Goal: Find contact information

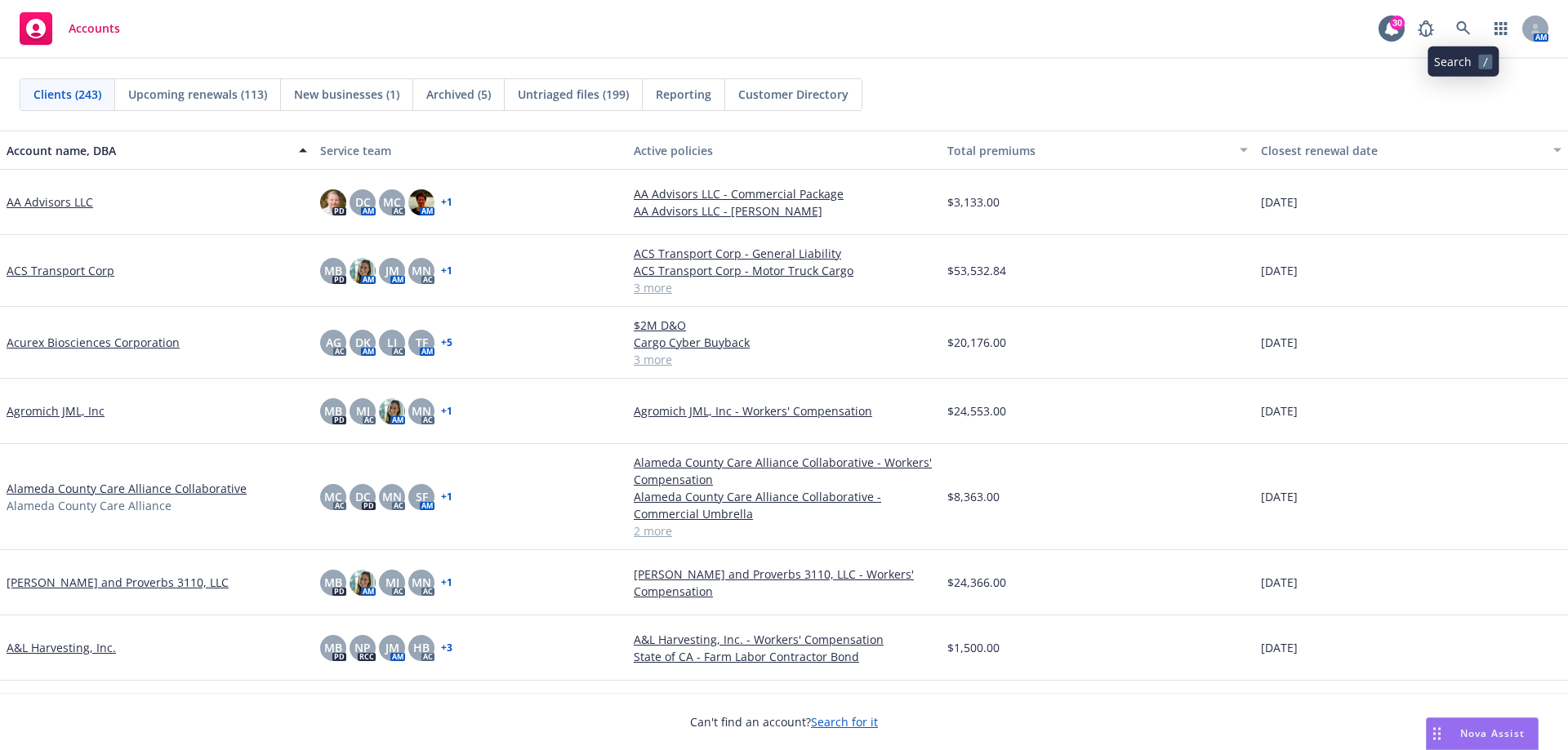
click at [1447, 22] on div "AM" at bounding box center [1478, 28] width 139 height 33
click at [1460, 27] on icon at bounding box center [1463, 28] width 15 height 15
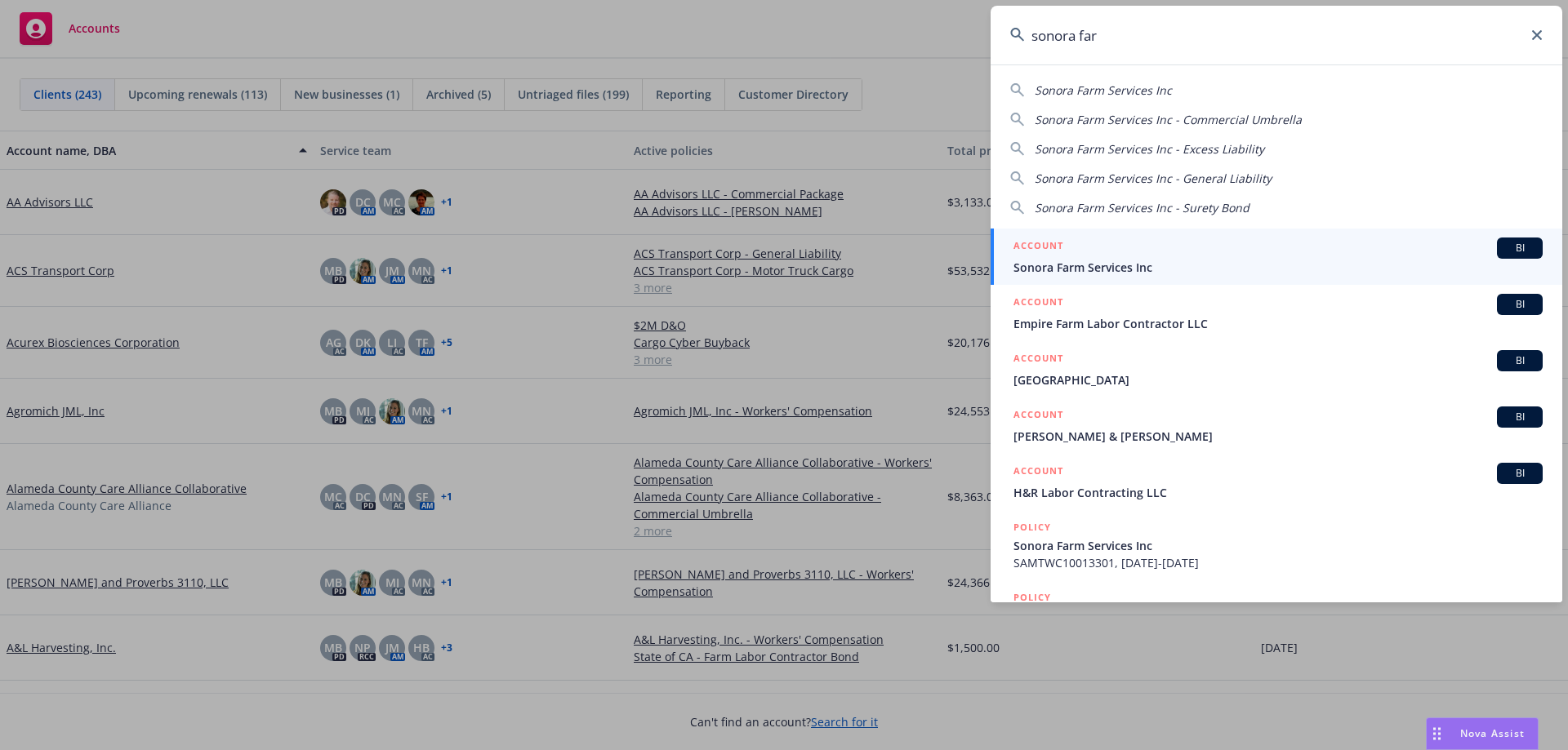
type input "sonora far"
click at [1108, 259] on span "Sonora Farm Services Inc" at bounding box center [1277, 267] width 529 height 17
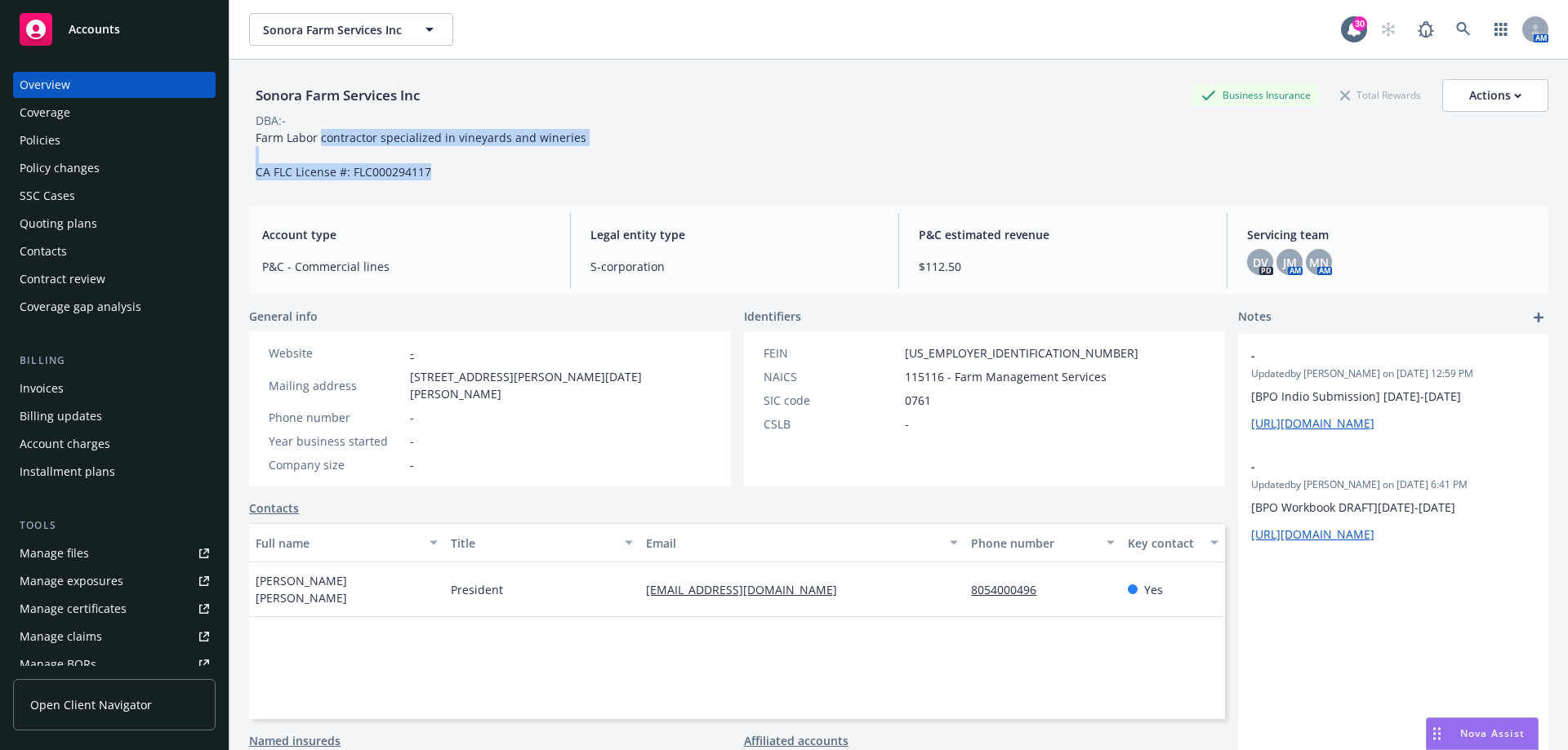
drag, startPoint x: 595, startPoint y: 141, endPoint x: 320, endPoint y: 131, distance: 275.2
click at [317, 132] on div "Sonora Farm Services Inc Business Insurance Total Rewards Actions DBA: - Farm L…" at bounding box center [898, 130] width 1299 height 101
click at [386, 135] on span "Farm Labor contractor specialized in vineyards and wineries CA FLC License #: F…" at bounding box center [420, 155] width 331 height 50
drag, startPoint x: 577, startPoint y: 140, endPoint x: 245, endPoint y: 135, distance: 332.0
click at [245, 135] on div "Sonora Farm Services Inc Business Insurance Total Rewards Actions DBA: - Farm L…" at bounding box center [898, 435] width 1338 height 750
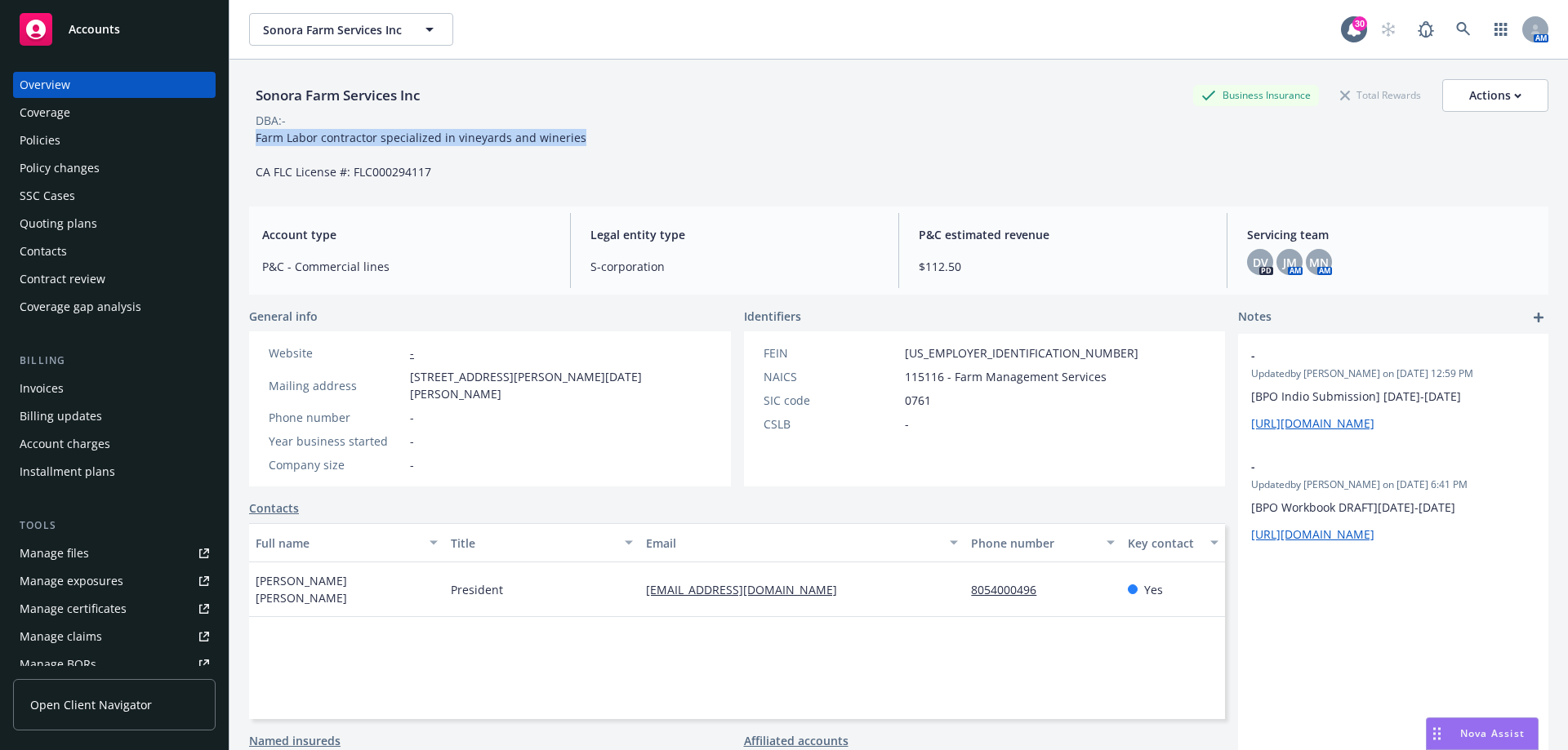
copy span "Farm Labor contractor specialized in vineyards and wineries"
click at [97, 241] on div "Contacts" at bounding box center [114, 251] width 189 height 26
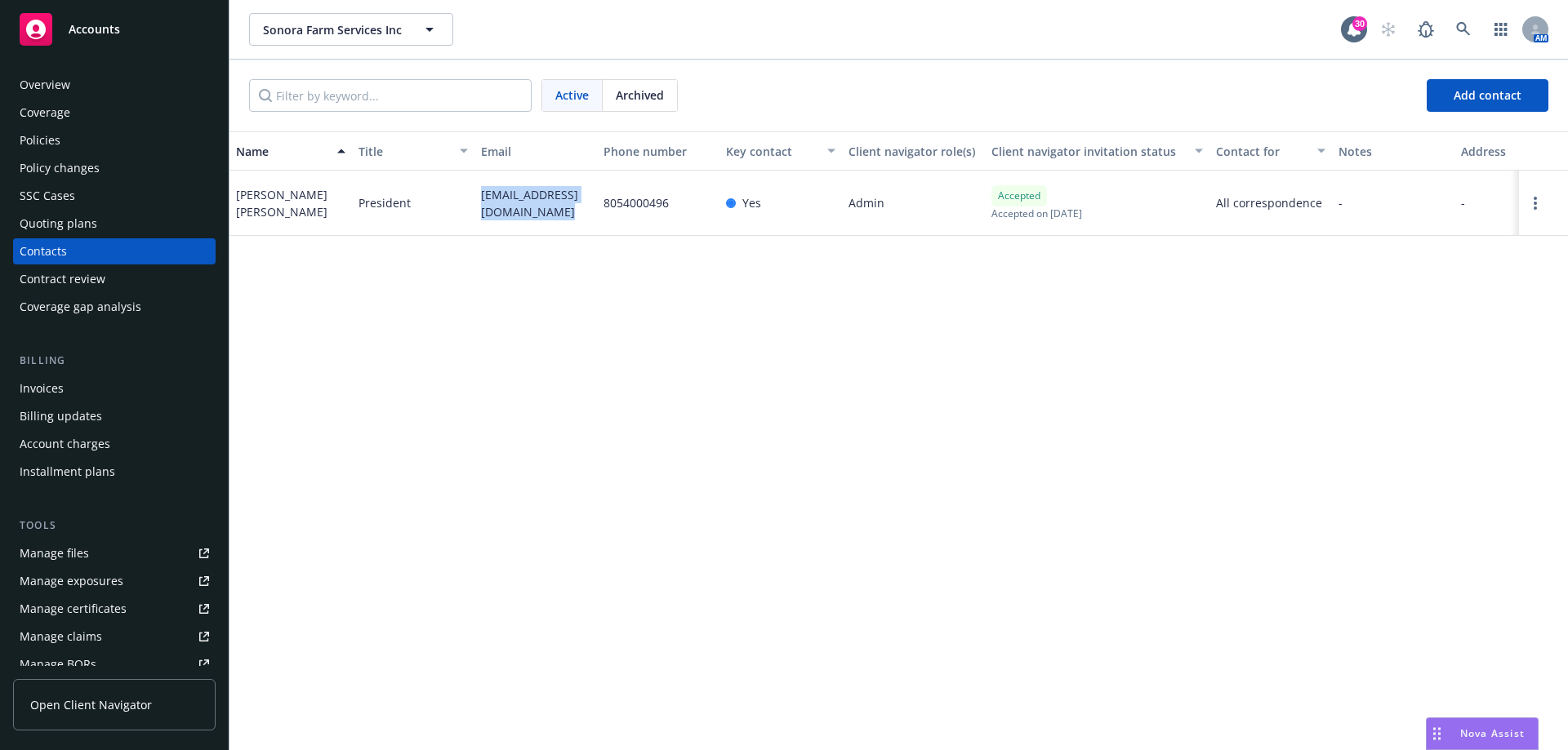
drag, startPoint x: 545, startPoint y: 214, endPoint x: 467, endPoint y: 190, distance: 81.6
click at [467, 190] on div "[PERSON_NAME] [PERSON_NAME] President [EMAIL_ADDRESS][DOMAIN_NAME] 8054000496 Y…" at bounding box center [898, 203] width 1338 height 65
copy div "[EMAIL_ADDRESS][DOMAIN_NAME]"
drag, startPoint x: 304, startPoint y: 214, endPoint x: 236, endPoint y: 193, distance: 71.2
click at [236, 193] on div "[PERSON_NAME] [PERSON_NAME]" at bounding box center [291, 203] width 123 height 65
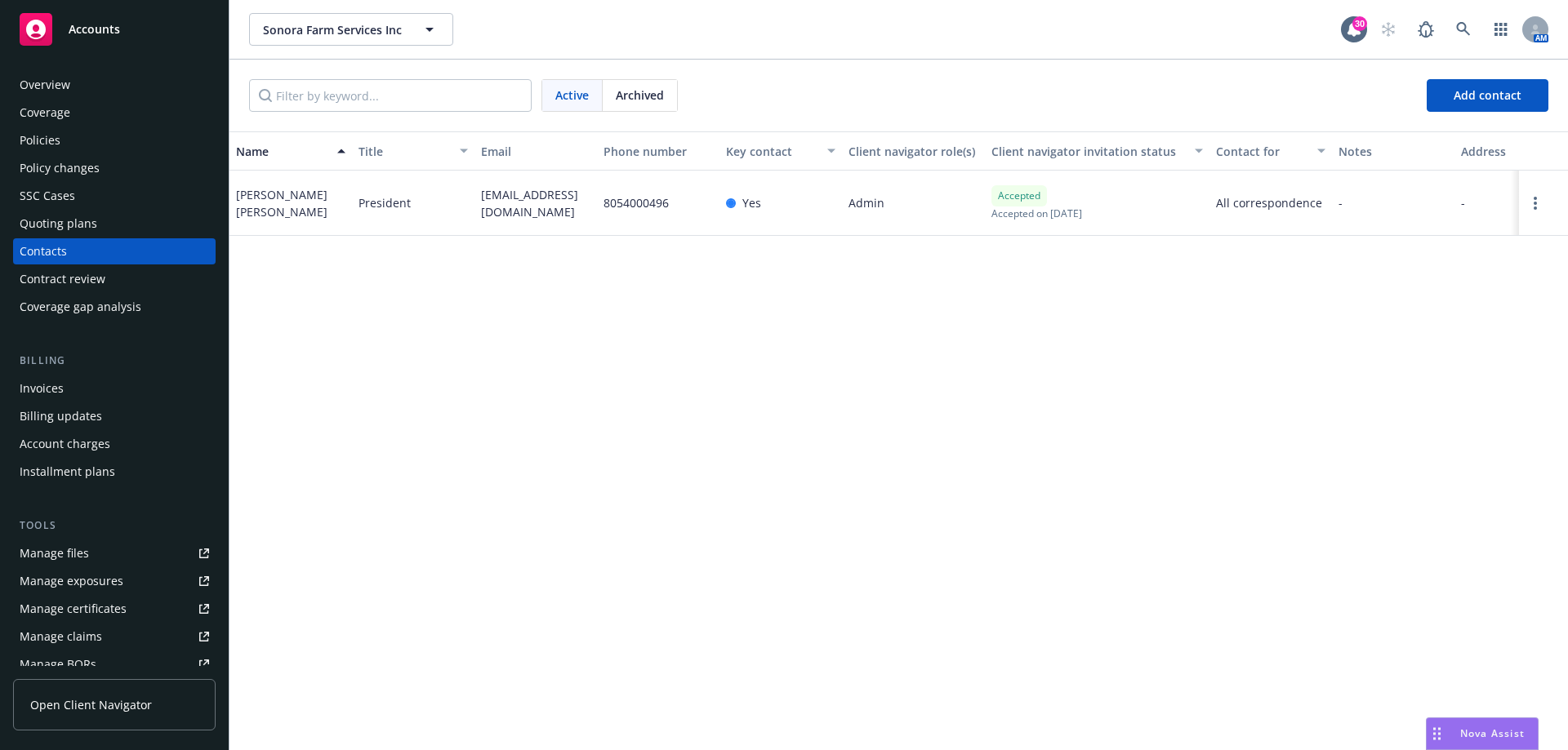
copy div "[PERSON_NAME] [PERSON_NAME]"
click at [127, 84] on div "Overview" at bounding box center [114, 84] width 189 height 26
